Goal: Information Seeking & Learning: Learn about a topic

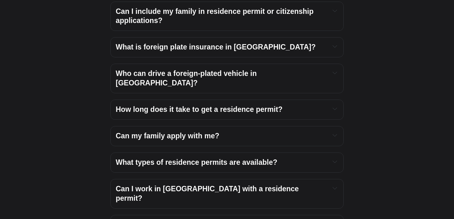
scroll to position [869, 0]
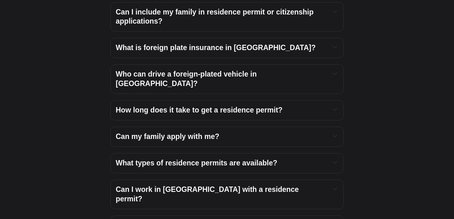
click at [181, 159] on span "What types of residence permits are available?" at bounding box center [197, 163] width 162 height 8
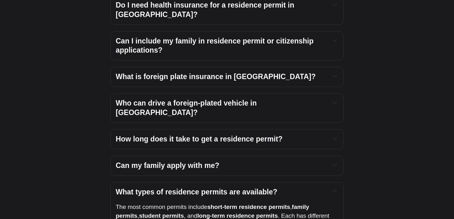
scroll to position [839, 0]
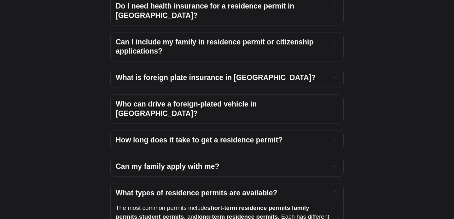
click at [177, 162] on span "Can my family apply with me?" at bounding box center [167, 166] width 103 height 8
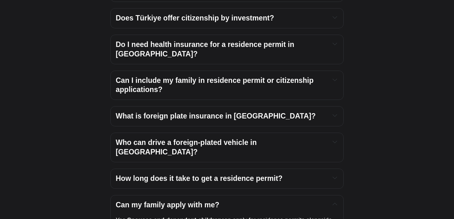
click at [168, 174] on h4 "How long does it take to get a residence permit?" at bounding box center [220, 178] width 209 height 9
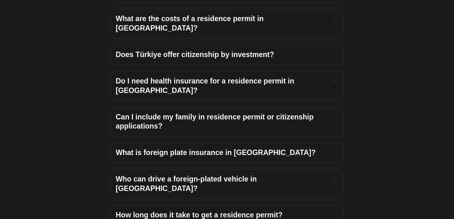
scroll to position [764, 0]
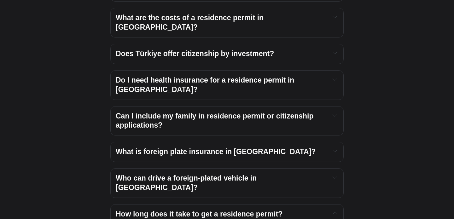
click at [177, 174] on span "Who can drive a foreign-plated vehicle in [GEOGRAPHIC_DATA]?" at bounding box center [187, 183] width 143 height 18
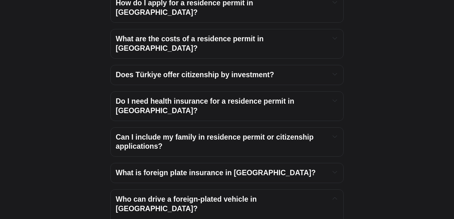
scroll to position [742, 0]
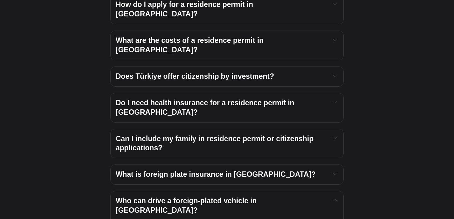
click at [174, 170] on h4 "What is foreign plate insurance in [GEOGRAPHIC_DATA]?" at bounding box center [220, 174] width 209 height 9
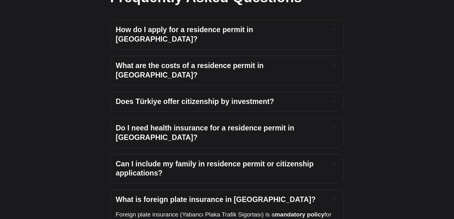
scroll to position [714, 0]
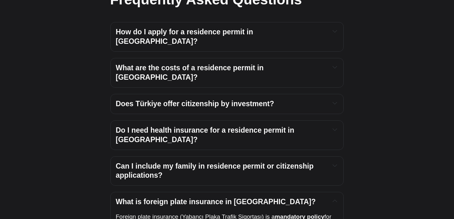
click at [172, 162] on h4 "Can I include my family in residence permit or citizenship applications?" at bounding box center [220, 171] width 209 height 19
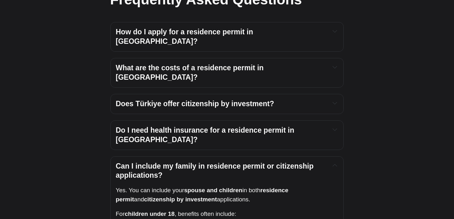
scroll to position [679, 0]
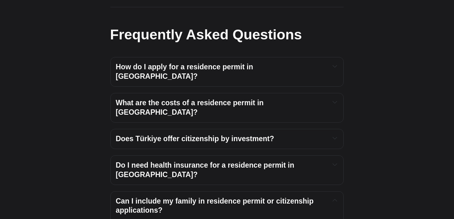
click at [169, 135] on span "Does Türkiye offer citizenship by investment?" at bounding box center [195, 139] width 158 height 8
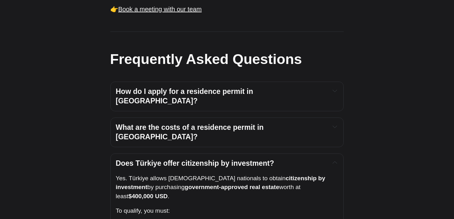
scroll to position [653, 0]
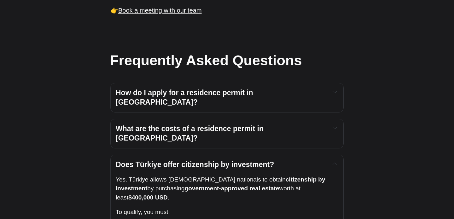
click at [175, 124] on h4 "What are the costs of a residence permit in [GEOGRAPHIC_DATA]?" at bounding box center [220, 133] width 209 height 19
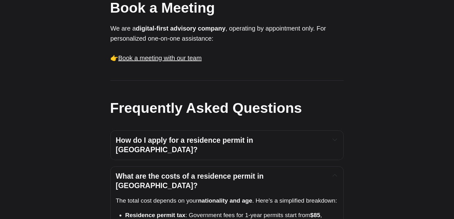
scroll to position [608, 0]
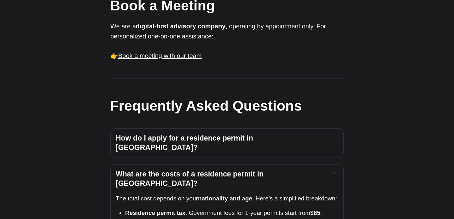
click at [172, 134] on span "How do I apply for a residence permit in [GEOGRAPHIC_DATA]?" at bounding box center [185, 143] width 139 height 18
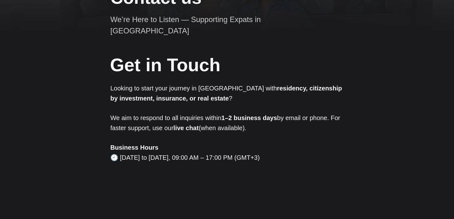
scroll to position [0, 0]
